Goal: Ask a question

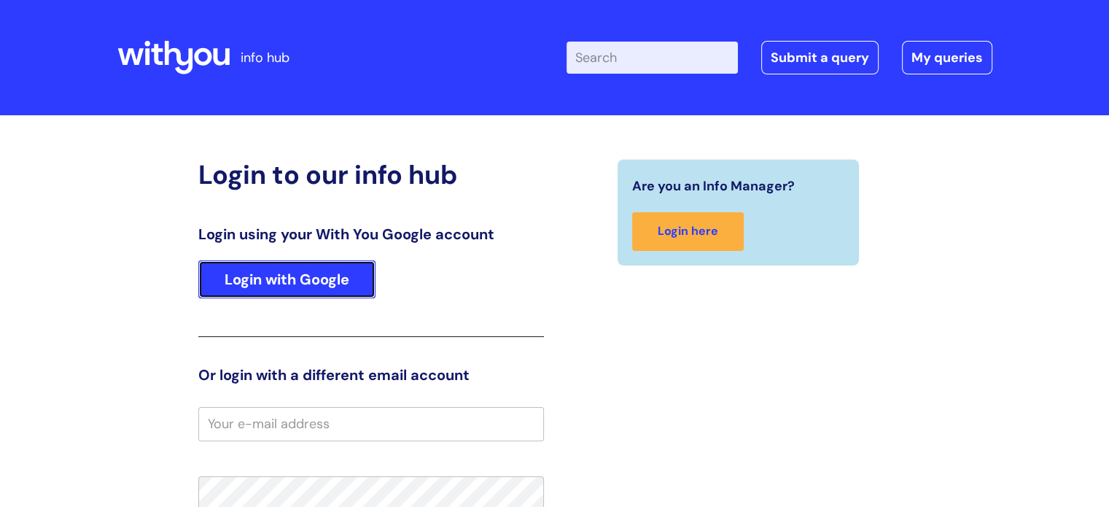
click at [283, 271] on link "Login with Google" at bounding box center [286, 279] width 177 height 38
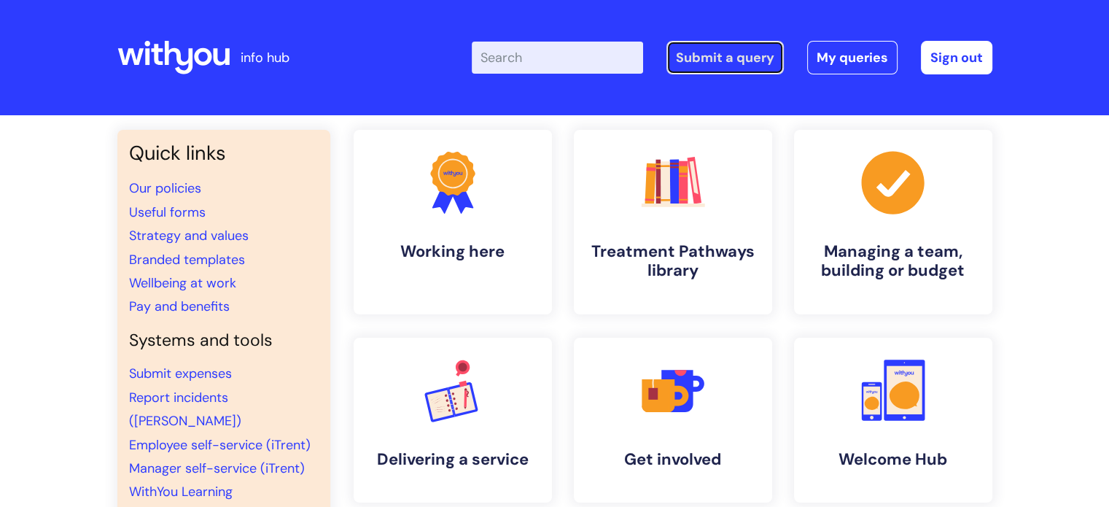
click at [715, 63] on link "Submit a query" at bounding box center [724, 58] width 117 height 34
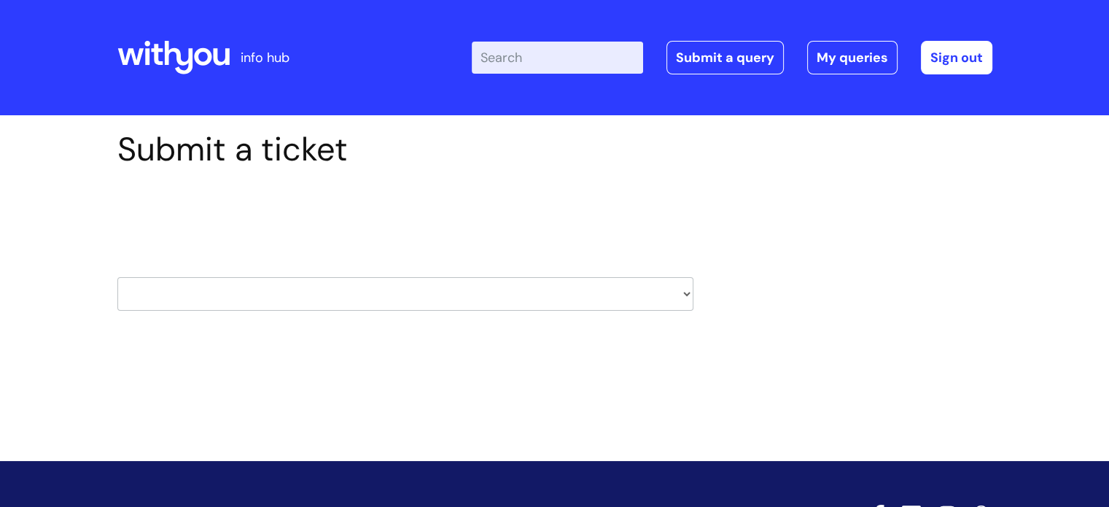
click at [415, 289] on select "HR / People IT and Support Clinical Drug Alerts Finance Accounts Data Support T…" at bounding box center [405, 294] width 576 height 34
select select "it_and_support"
click at [117, 277] on select "HR / People IT and Support Clinical Drug Alerts Finance Accounts Data Support T…" at bounding box center [405, 294] width 576 height 34
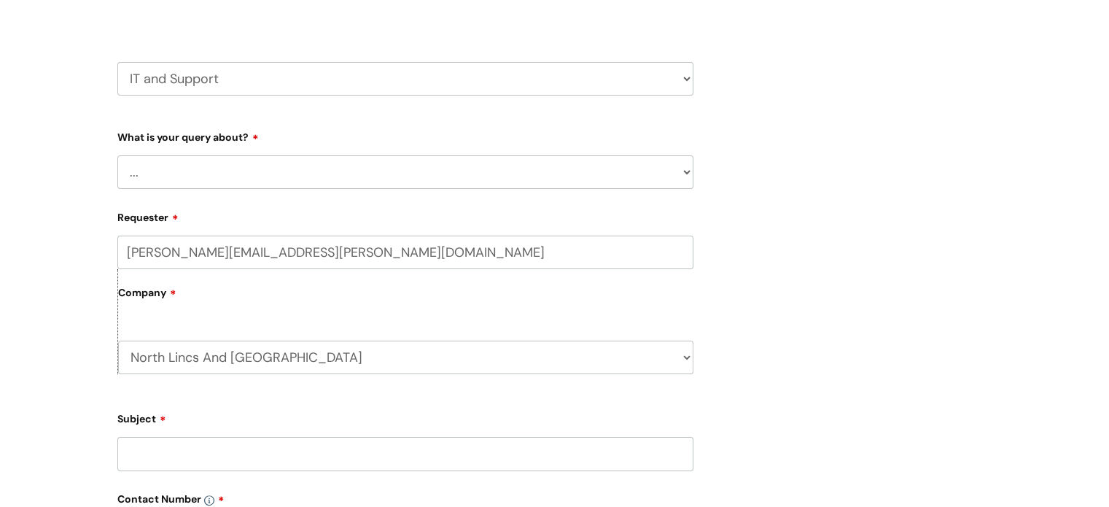
scroll to position [223, 0]
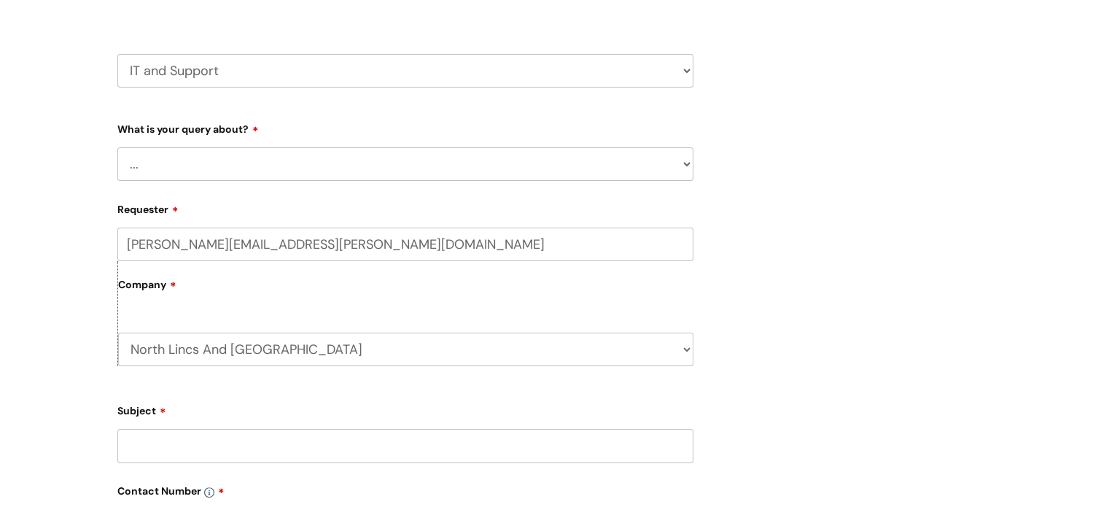
click at [683, 166] on select "... Mobile Phone Reset & MFA Accounts, Starters and Leavers IT Hardware issue I…" at bounding box center [405, 164] width 576 height 34
select select "Something Else"
click at [117, 147] on select "... Mobile Phone Reset & MFA Accounts, Starters and Leavers IT Hardware issue I…" at bounding box center [405, 164] width 576 height 34
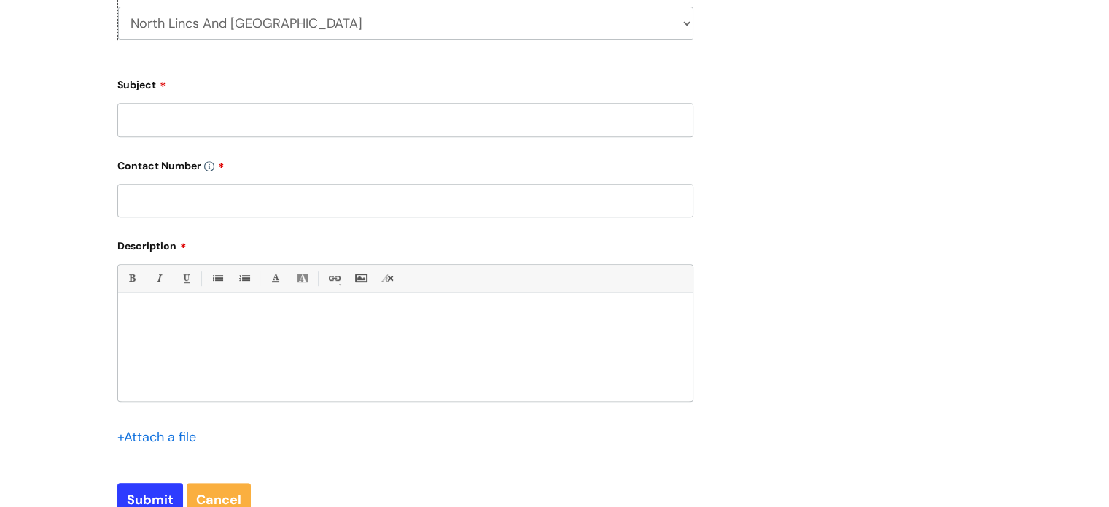
scroll to position [628, 0]
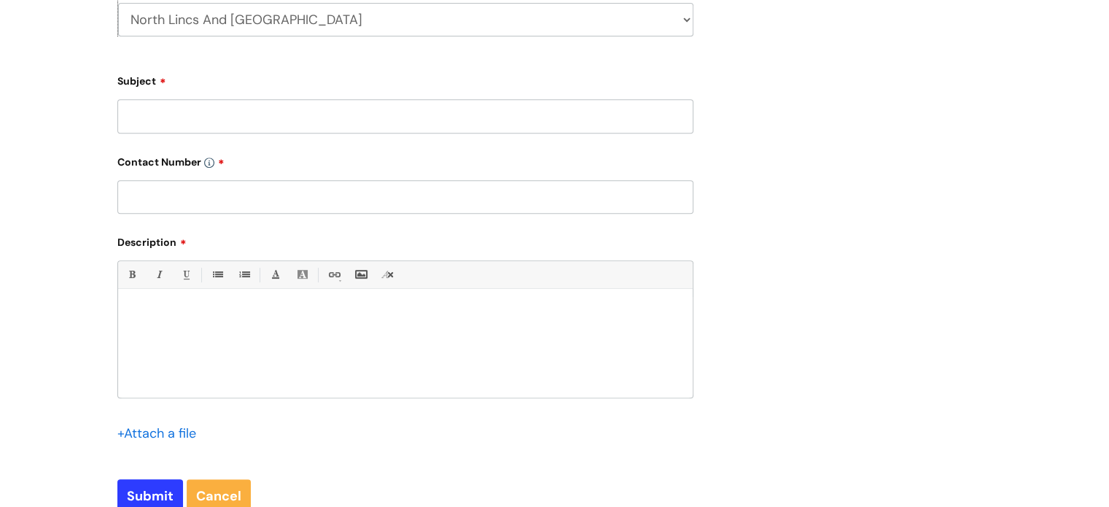
click at [206, 116] on input "Subject" at bounding box center [405, 116] width 576 height 34
type input "Deletion of email account"
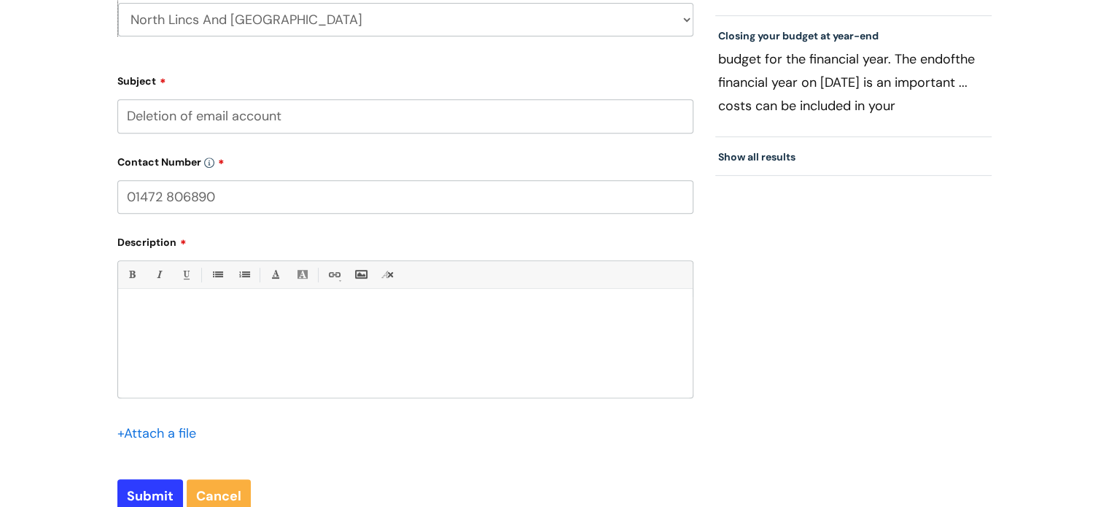
type input "01472 806890"
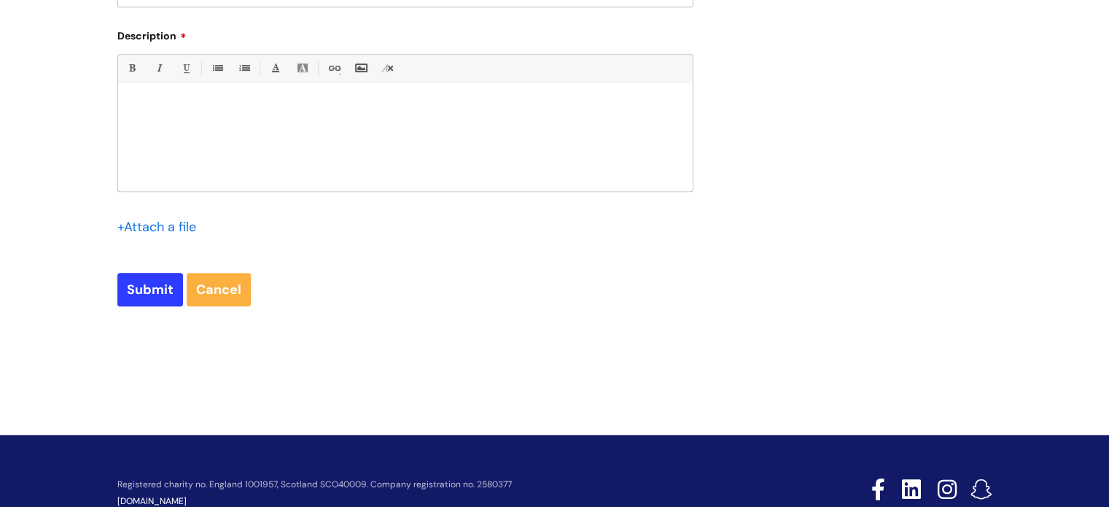
scroll to position [879, 0]
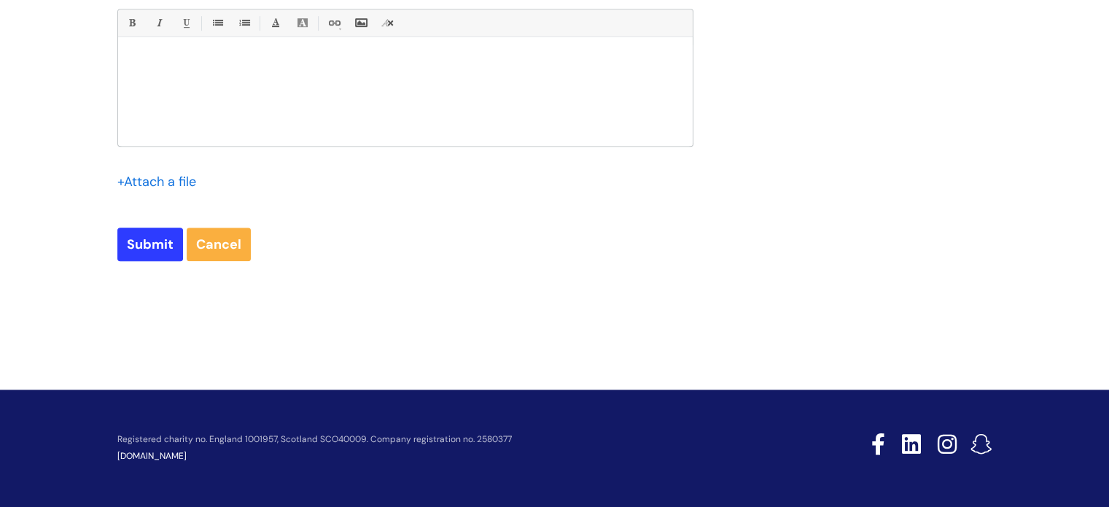
click at [148, 94] on div at bounding box center [405, 95] width 575 height 101
